Goal: Find specific page/section

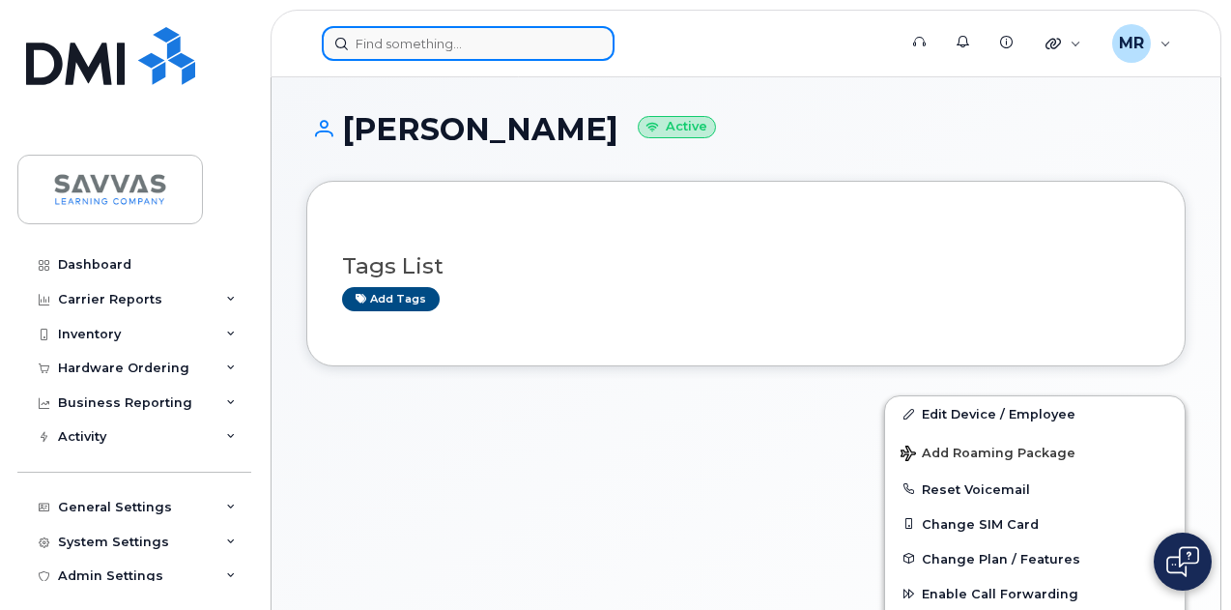
click at [373, 35] on input at bounding box center [468, 43] width 293 height 35
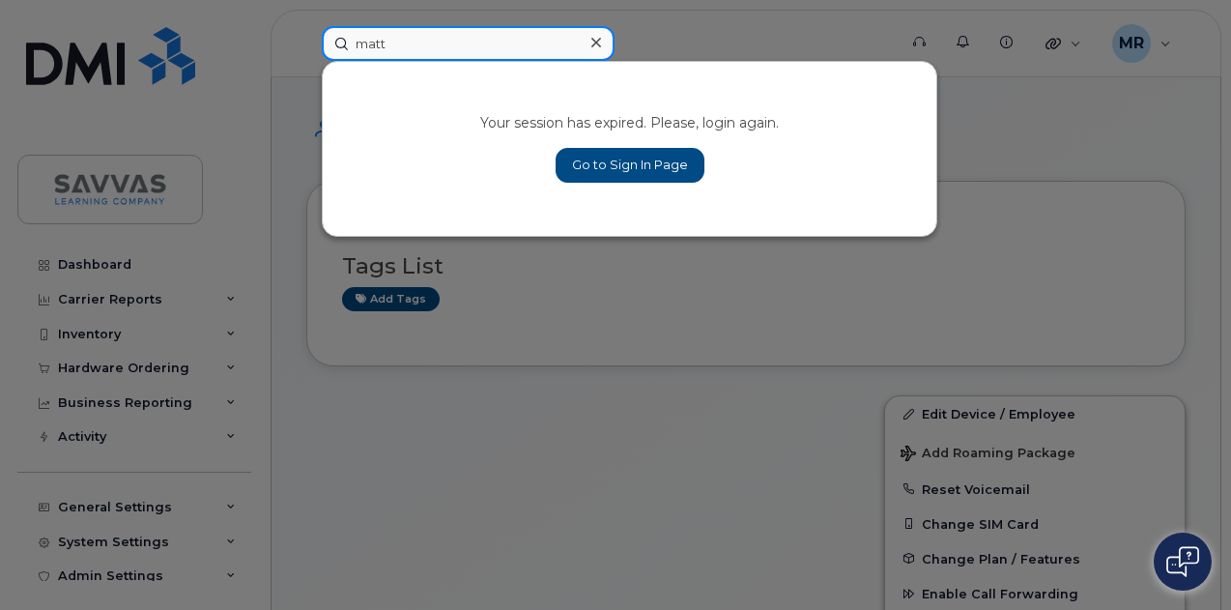
type input "matt"
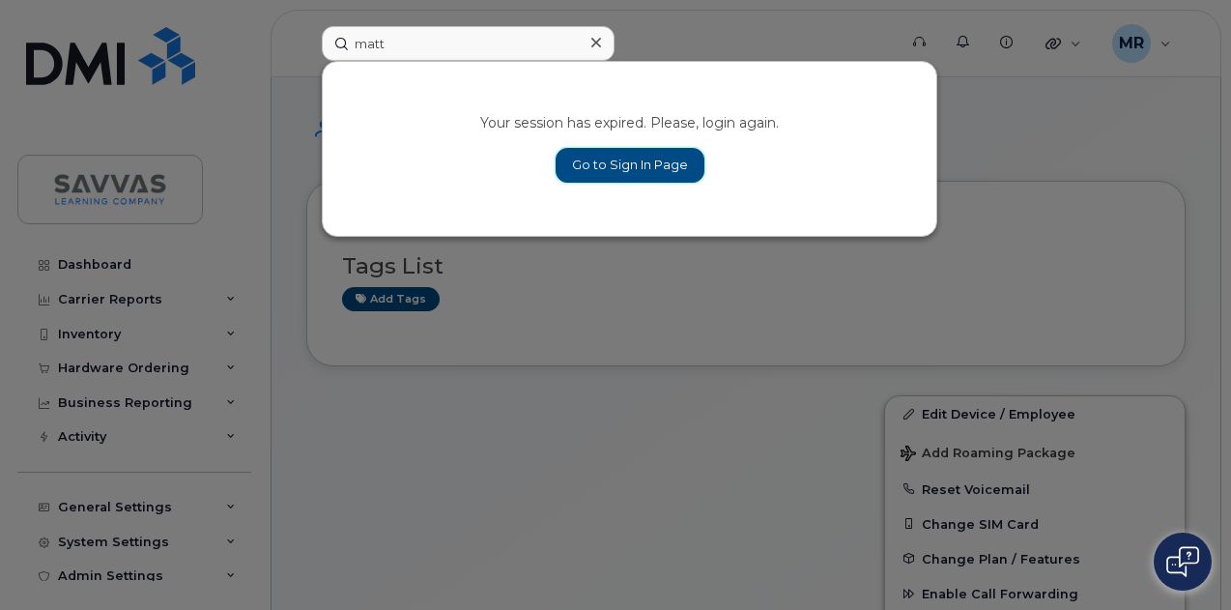
click at [665, 159] on link "Go to Sign In Page" at bounding box center [630, 165] width 149 height 35
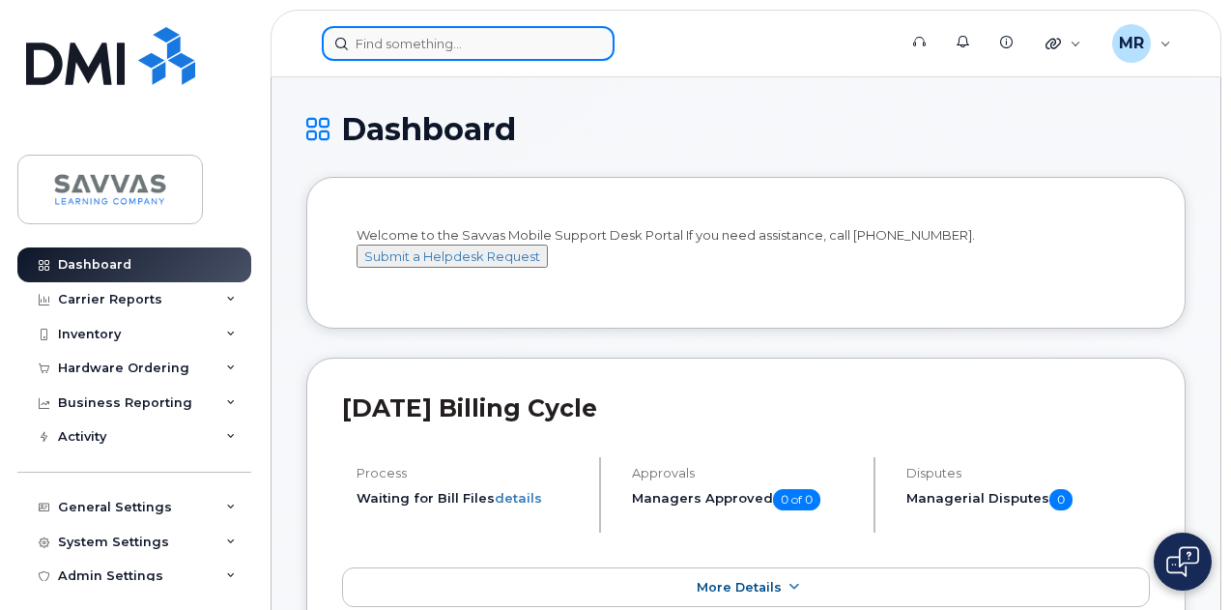
drag, startPoint x: 490, startPoint y: 47, endPoint x: 479, endPoint y: 47, distance: 10.6
click at [489, 47] on input at bounding box center [468, 43] width 293 height 35
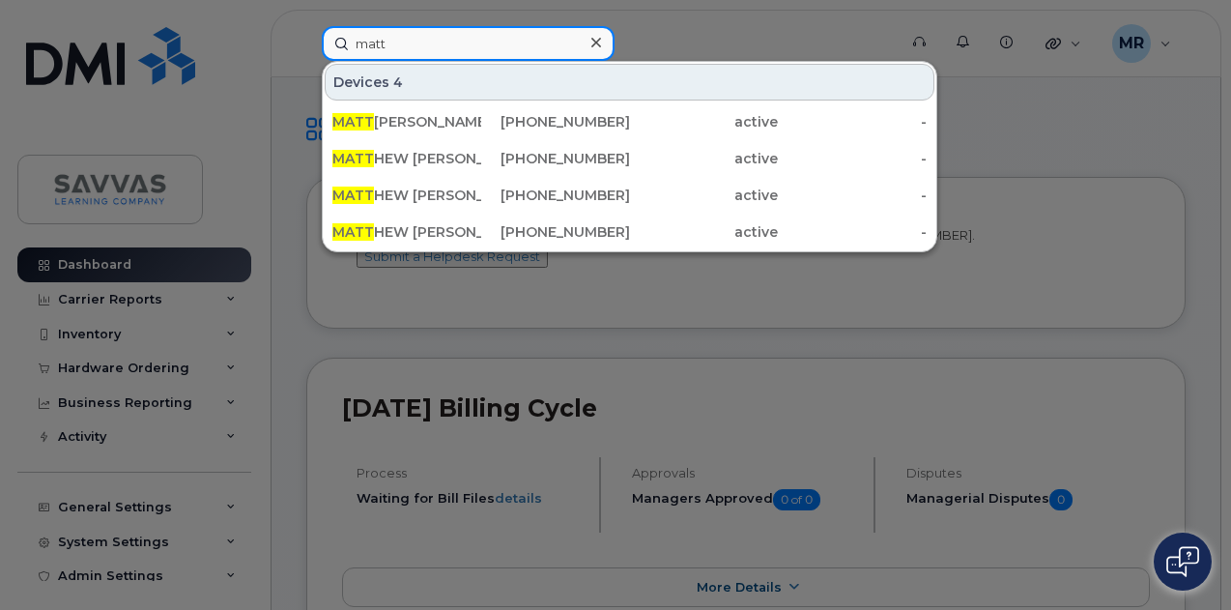
type input "matt"
